Goal: Transaction & Acquisition: Book appointment/travel/reservation

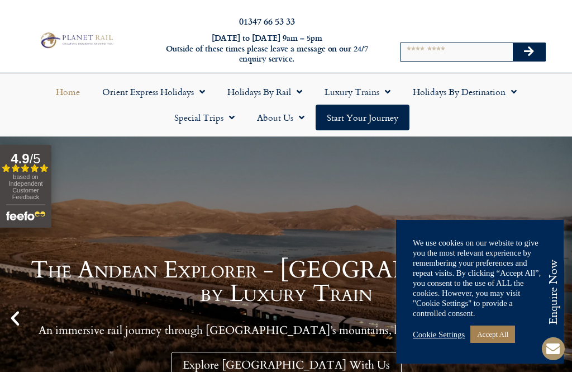
click at [442, 91] on link "Holidays by Destination" at bounding box center [465, 92] width 126 height 26
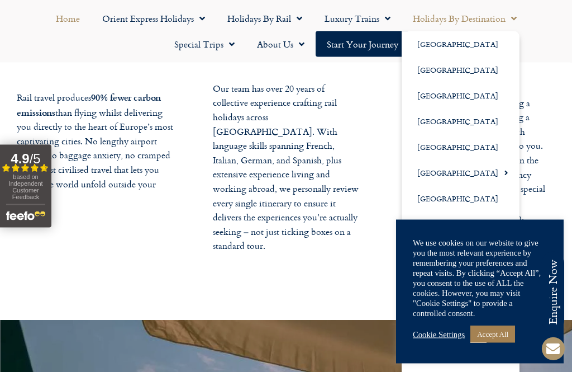
scroll to position [2051, 0]
click at [451, 21] on link "Holidays by Destination" at bounding box center [465, 19] width 126 height 26
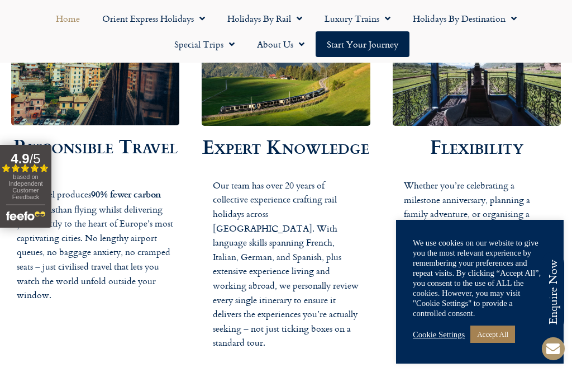
scroll to position [1957, 0]
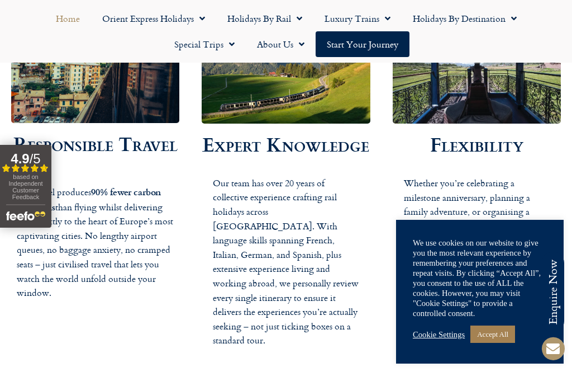
click at [262, 17] on link "Holidays by Rail" at bounding box center [264, 19] width 97 height 26
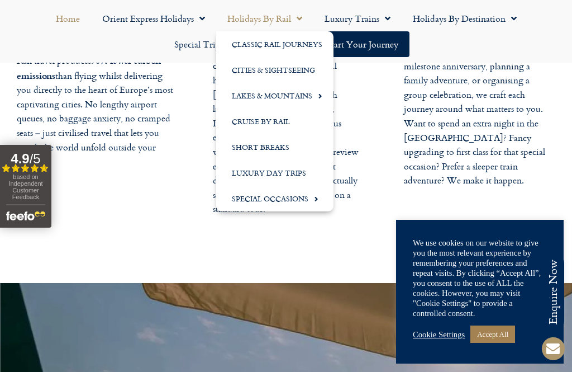
scroll to position [2087, 0]
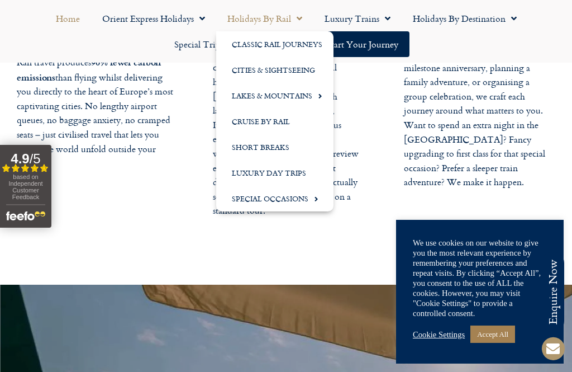
click at [360, 9] on link "Luxury Trains" at bounding box center [357, 19] width 88 height 26
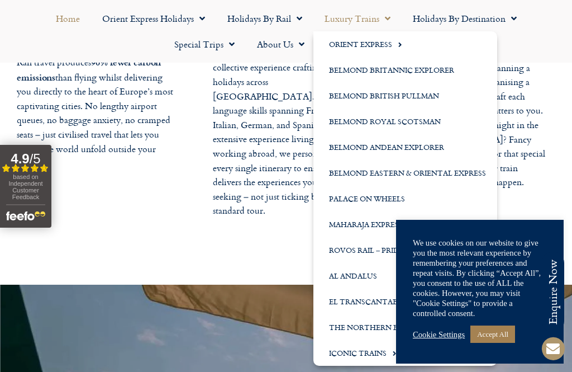
click at [334, 248] on link "Rovos Rail – Pride of Africa" at bounding box center [405, 250] width 184 height 26
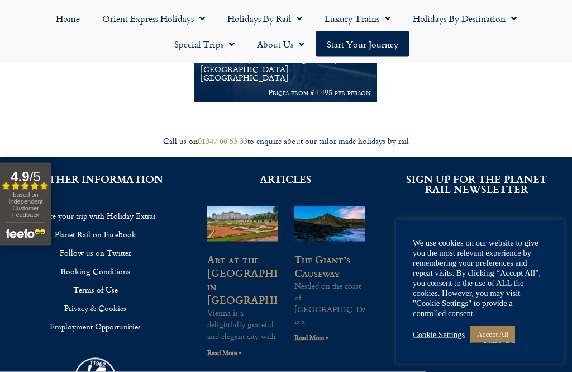
scroll to position [280, 0]
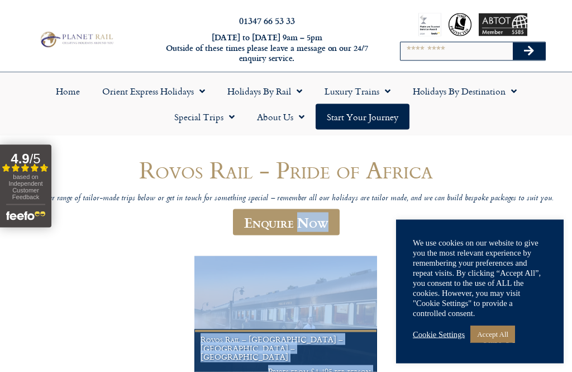
scroll to position [0, 0]
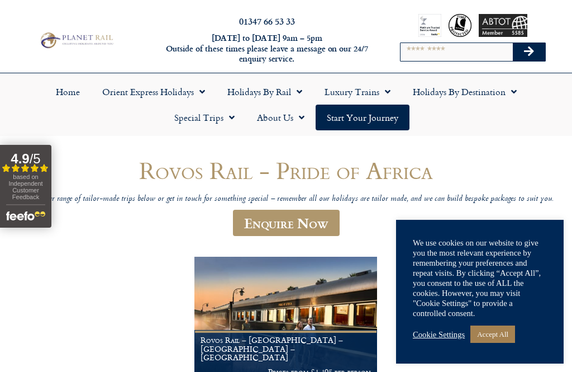
click at [446, 80] on link "Holidays by Destination" at bounding box center [465, 92] width 126 height 26
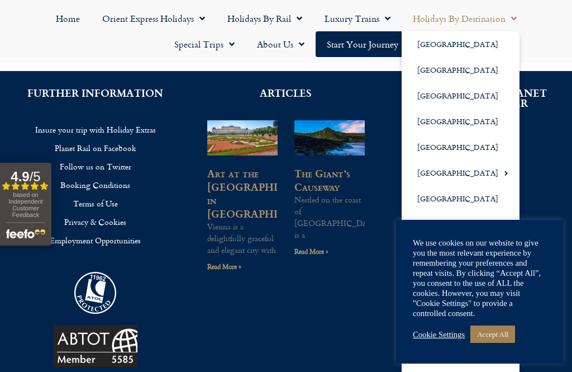
scroll to position [371, 0]
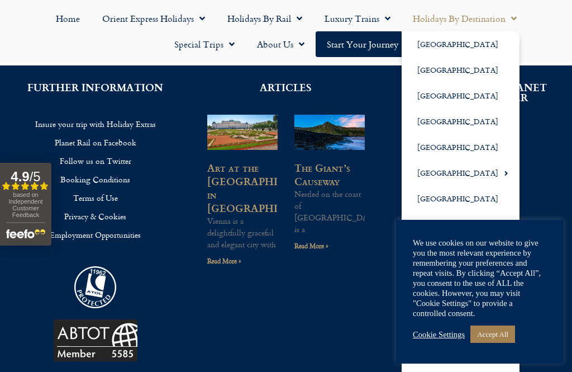
click at [490, 342] on link "Accept All" at bounding box center [492, 333] width 45 height 17
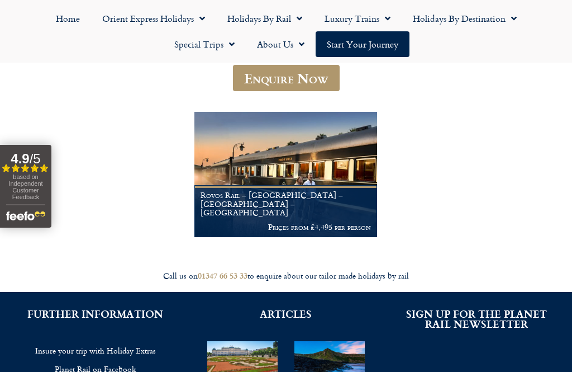
scroll to position [143, 0]
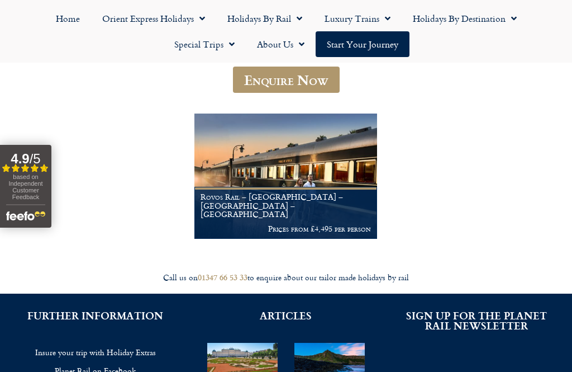
click at [463, 13] on link "Holidays by Destination" at bounding box center [465, 19] width 126 height 26
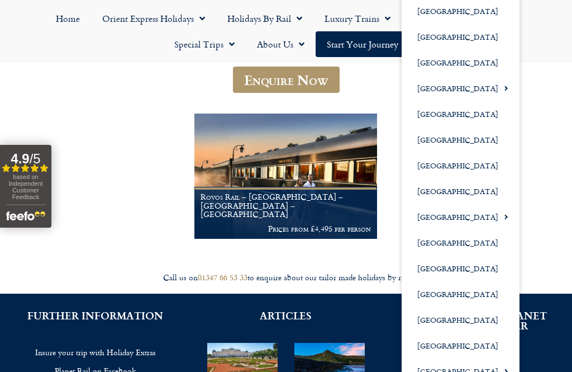
scroll to position [142, 0]
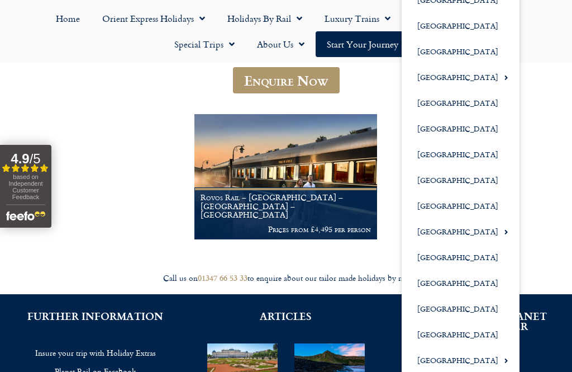
click at [446, 250] on link "[GEOGRAPHIC_DATA]" at bounding box center [461, 257] width 118 height 26
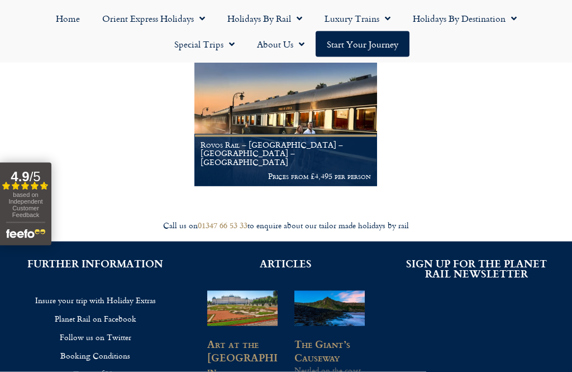
scroll to position [206, 0]
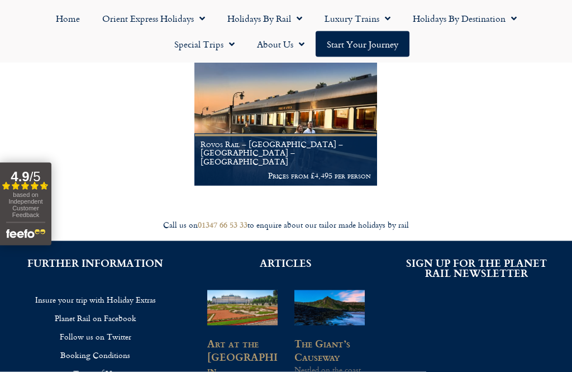
click at [93, 120] on div "South Africa Explore the best of what mysterious South Africa has to offer via …" at bounding box center [286, 69] width 550 height 236
click at [345, 40] on link "Start your Journey" at bounding box center [363, 44] width 94 height 26
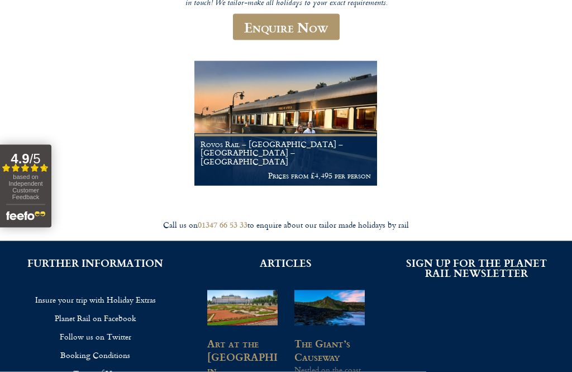
scroll to position [242, 0]
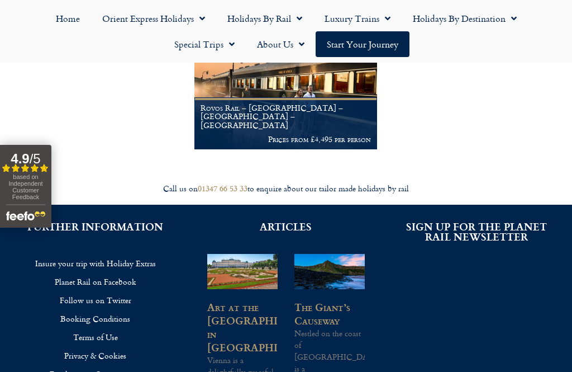
click at [215, 101] on link "Rovos Rail – Cape Town – Pretoria – Victoria Falls Prices from £4,495 per person" at bounding box center [285, 87] width 183 height 125
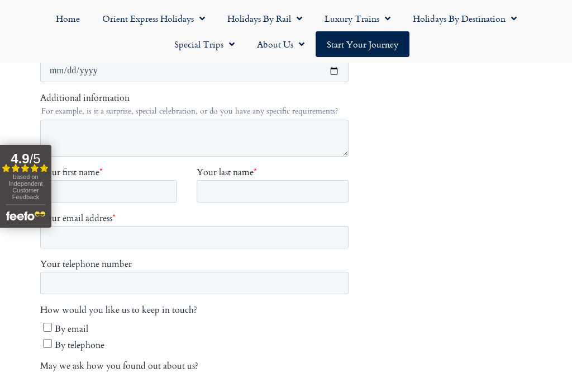
scroll to position [384, 0]
click at [249, 18] on link "Holidays by Rail" at bounding box center [264, 19] width 97 height 26
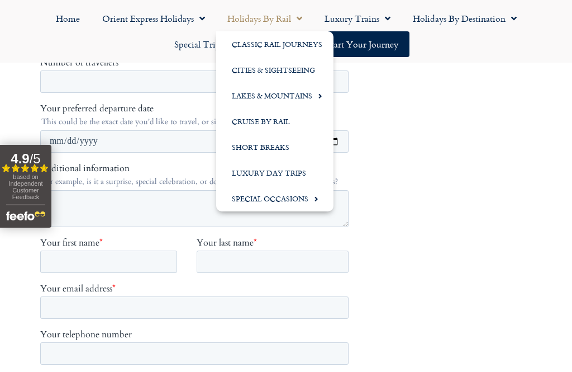
scroll to position [306, 0]
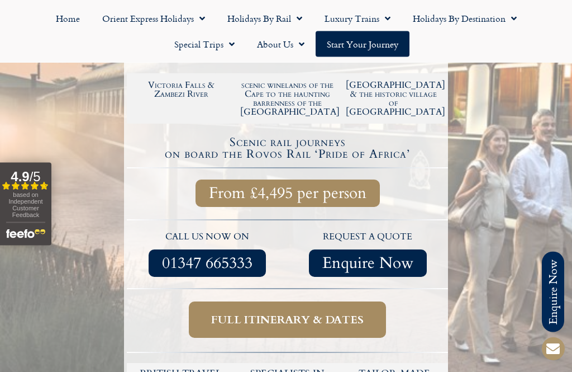
scroll to position [329, 0]
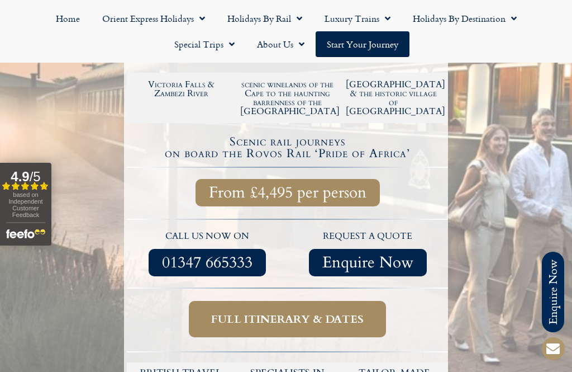
click at [212, 312] on span "Full itinerary & dates" at bounding box center [287, 319] width 153 height 14
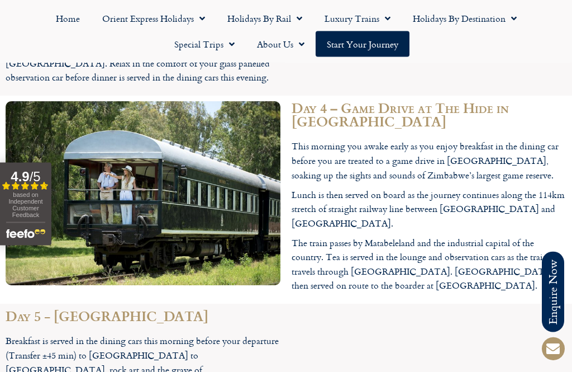
scroll to position [2263, 0]
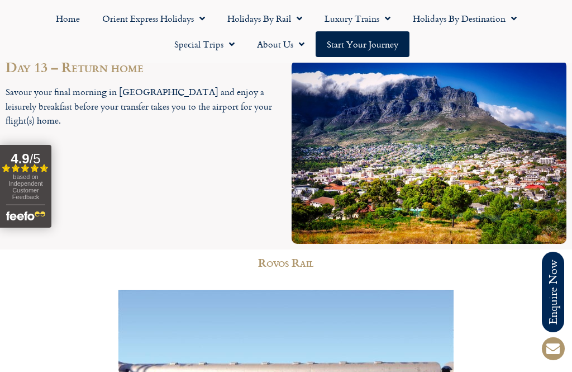
scroll to position [4366, 0]
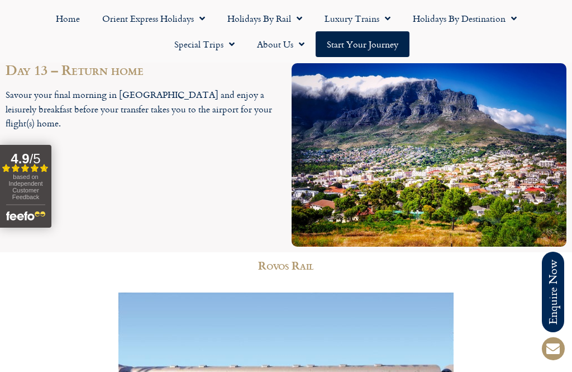
click at [273, 43] on link "About Us" at bounding box center [281, 44] width 70 height 26
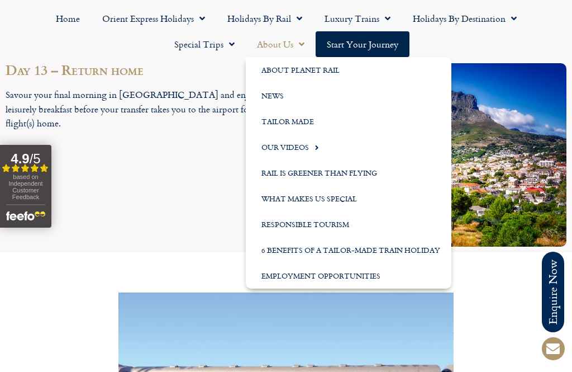
click at [277, 146] on link "Our Videos" at bounding box center [349, 147] width 206 height 26
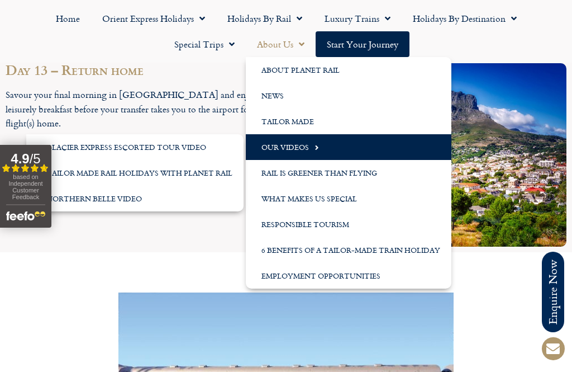
click at [265, 88] on link "News" at bounding box center [349, 96] width 206 height 26
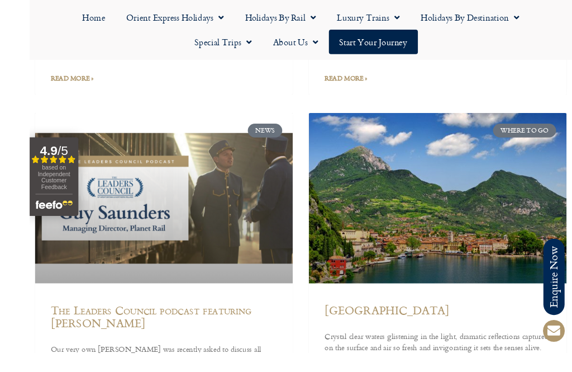
scroll to position [3343, 0]
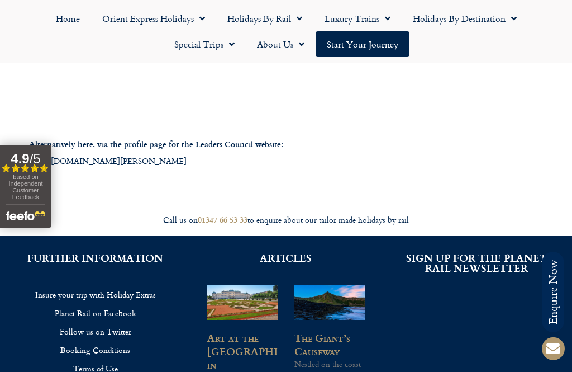
scroll to position [627, 0]
